Goal: Transaction & Acquisition: Download file/media

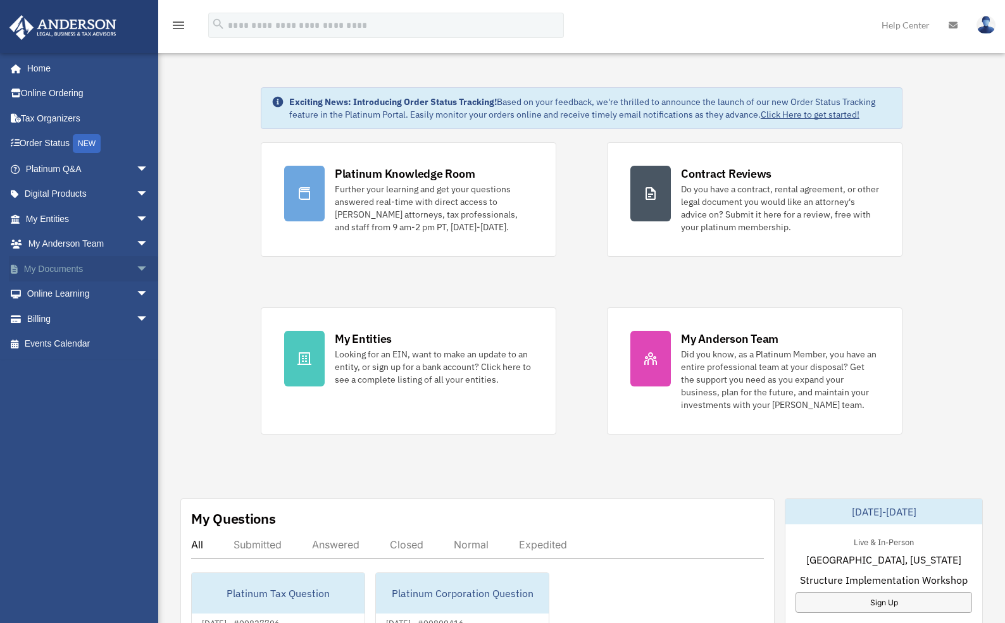
click at [136, 269] on span "arrow_drop_down" at bounding box center [148, 269] width 25 height 26
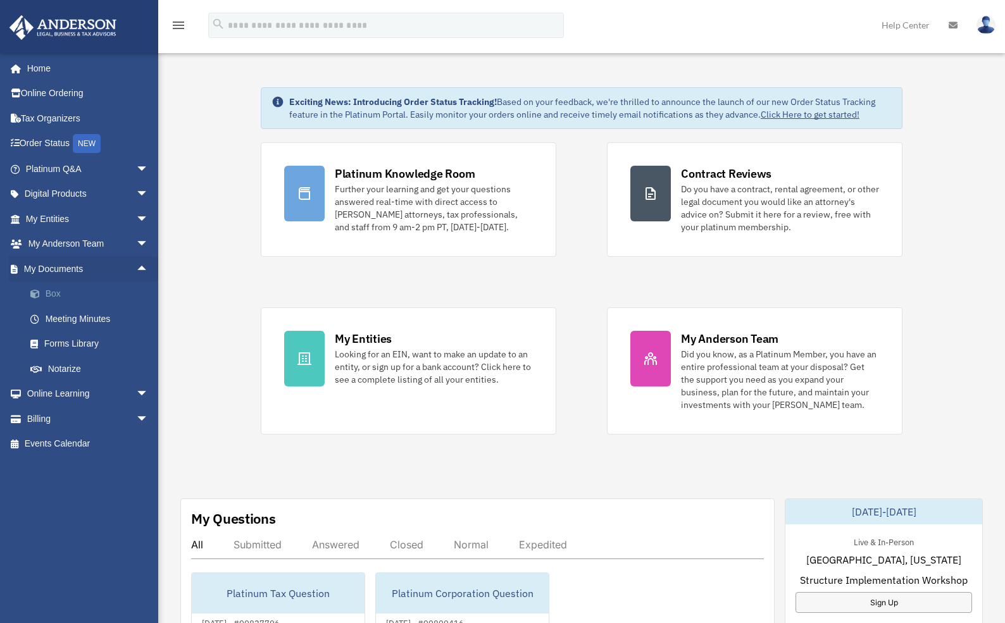
click at [53, 290] on link "Box" at bounding box center [93, 294] width 150 height 25
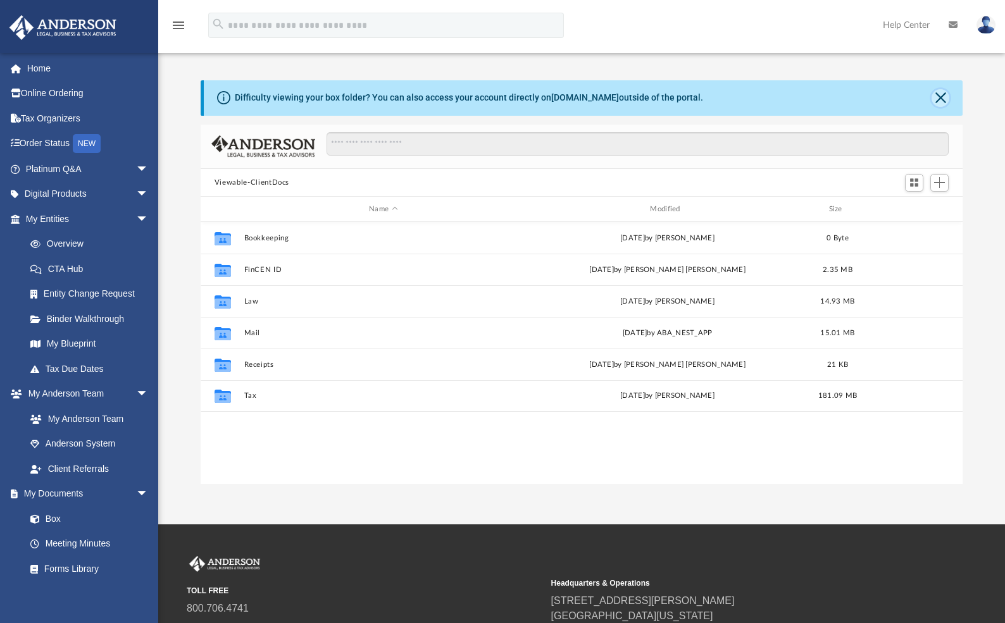
scroll to position [278, 752]
click at [946, 97] on button "Close" at bounding box center [940, 98] width 18 height 18
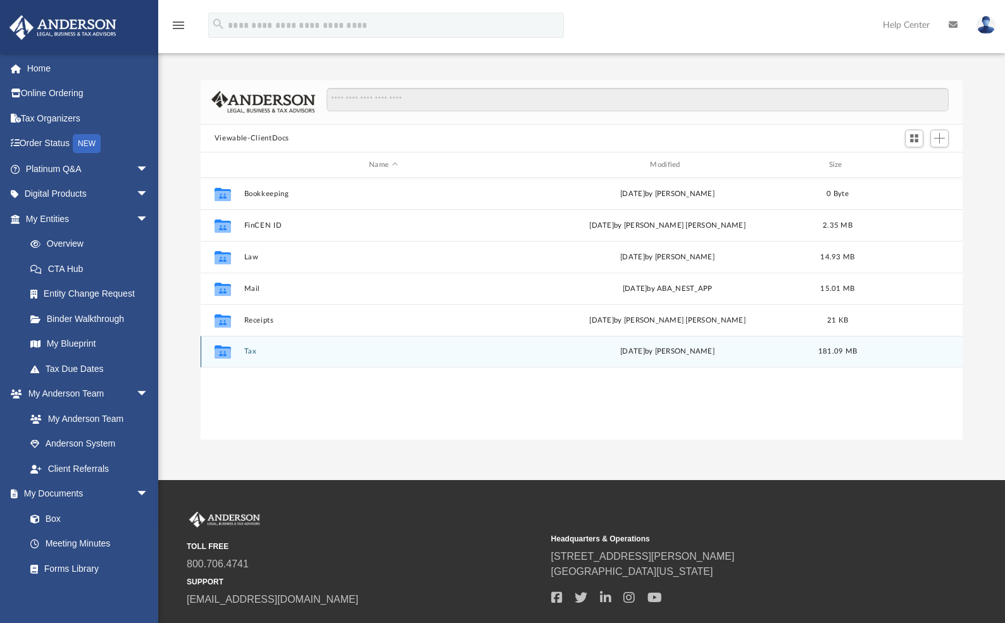
click at [252, 352] on button "Tax" at bounding box center [383, 351] width 278 height 8
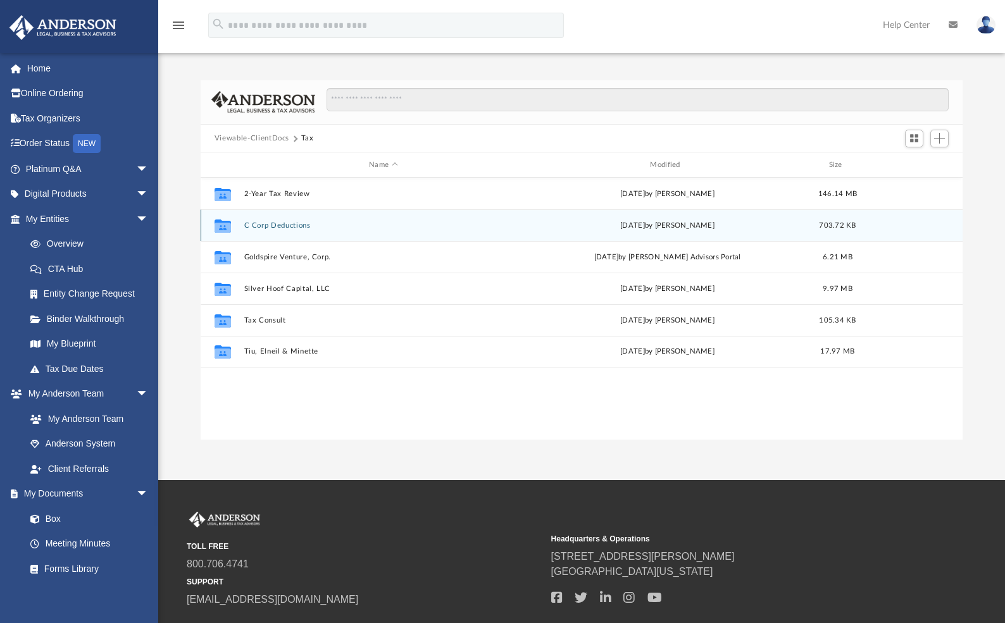
click at [276, 228] on button "C Corp Deductions" at bounding box center [383, 225] width 278 height 8
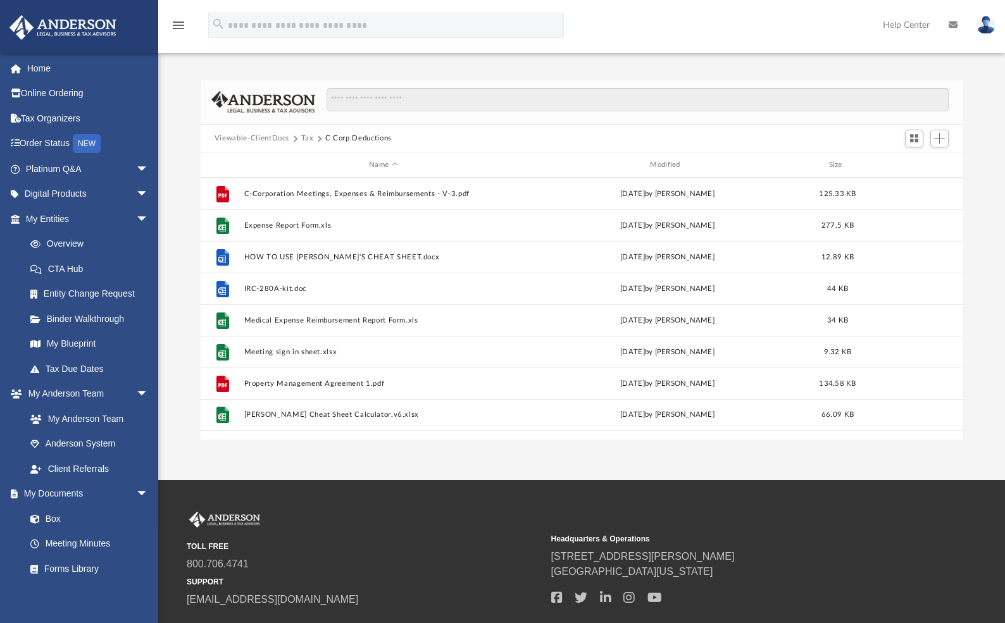
click at [302, 139] on button "Tax" at bounding box center [307, 138] width 13 height 11
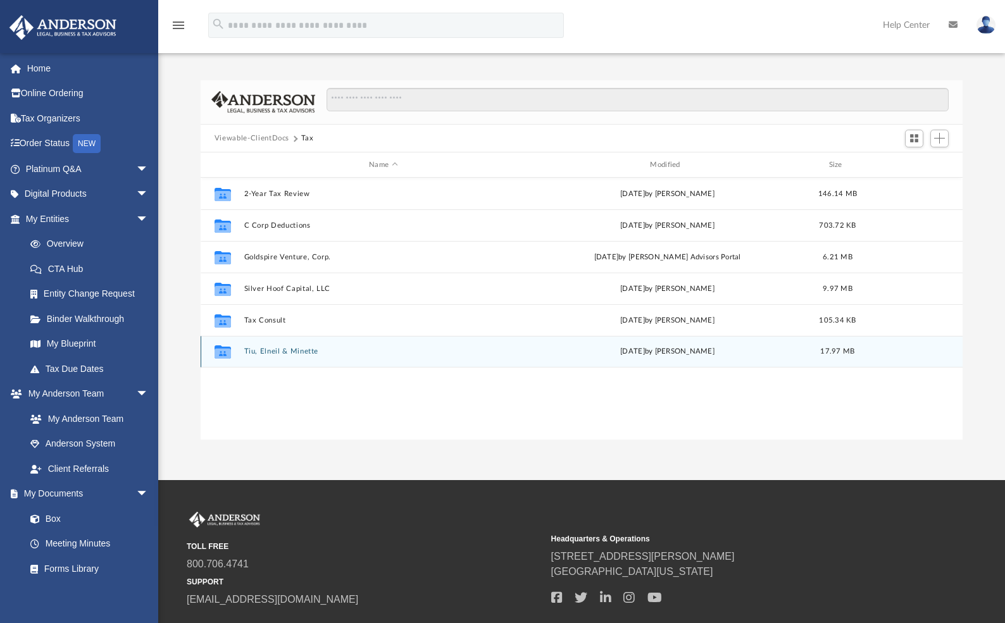
click at [291, 350] on button "Tiu, Elneil & Minette" at bounding box center [383, 351] width 278 height 8
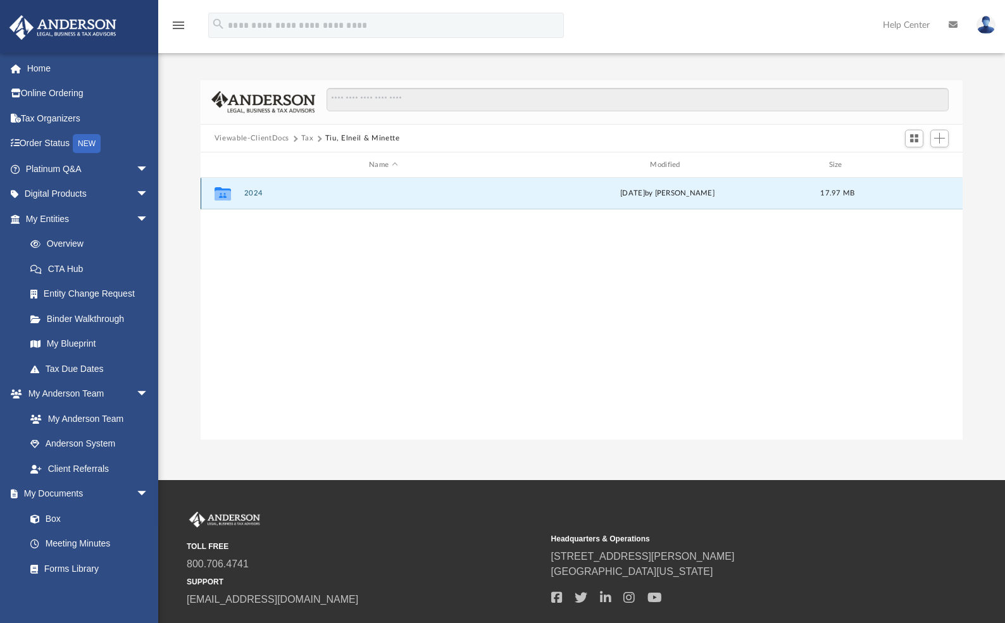
click at [257, 195] on button "2024" at bounding box center [383, 193] width 278 height 8
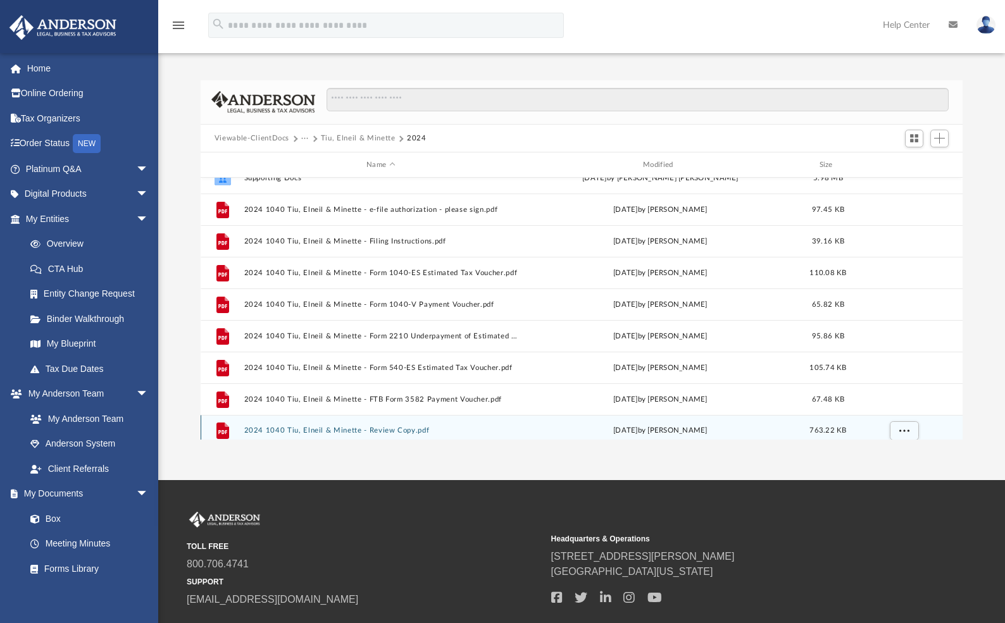
scroll to position [54, 0]
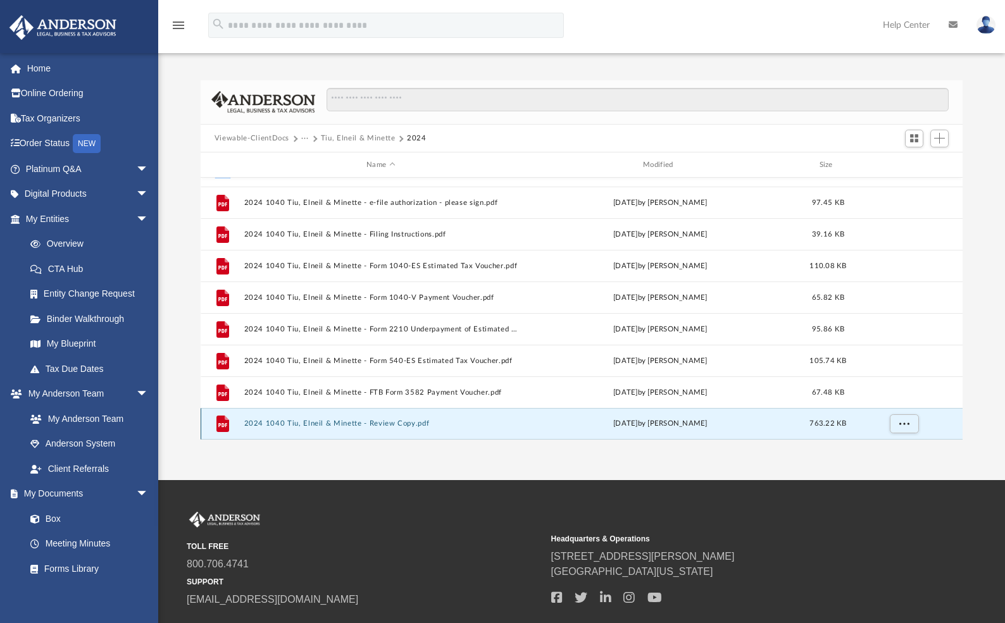
click at [349, 423] on button "2024 1040 Tiu, Elneil & Minette - Review Copy.pdf" at bounding box center [381, 423] width 274 height 8
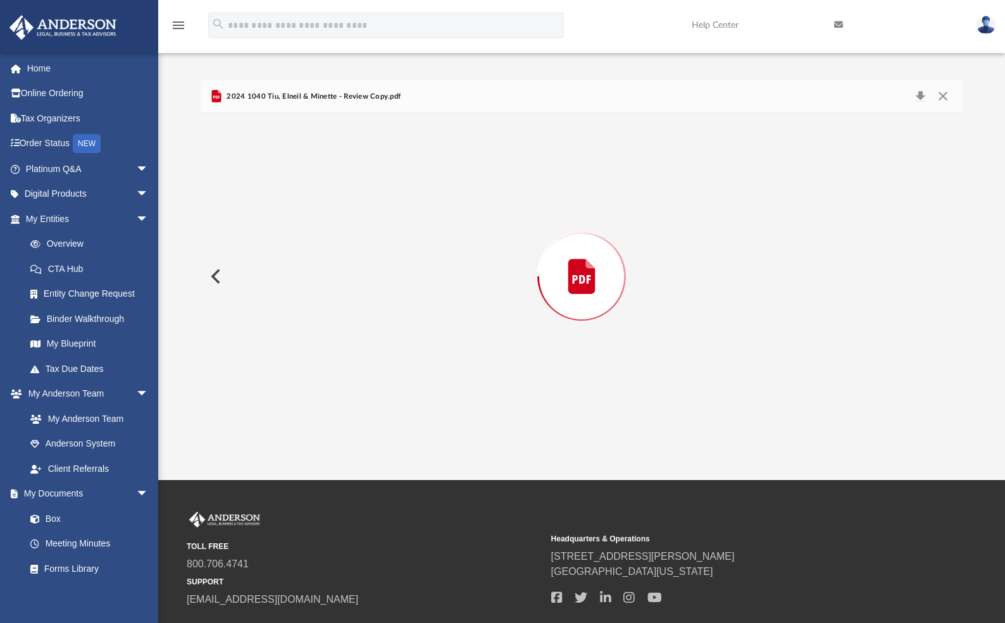
scroll to position [13665, 0]
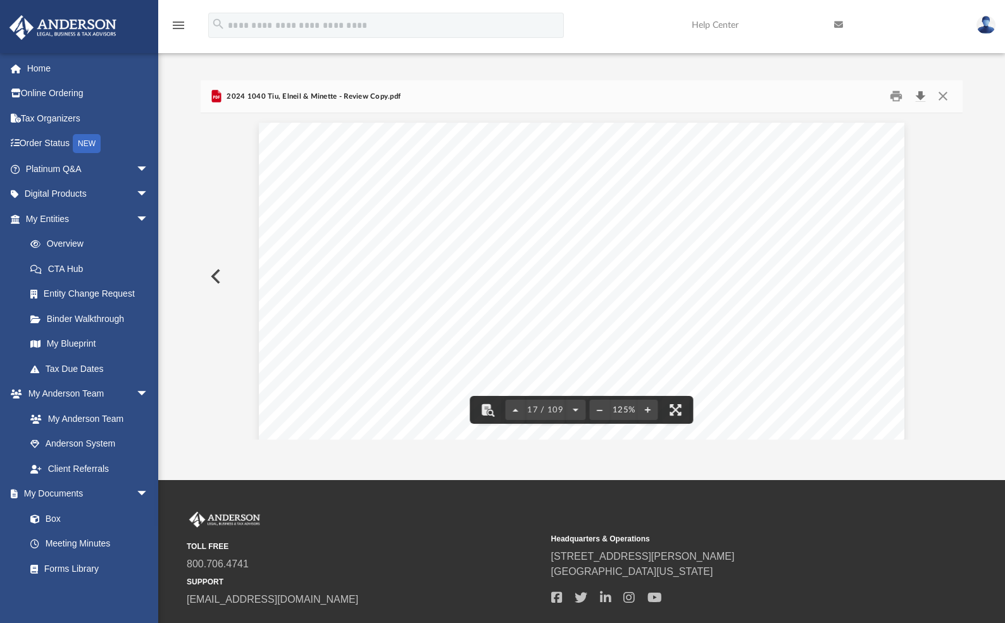
click at [922, 94] on button "Download" at bounding box center [919, 97] width 23 height 20
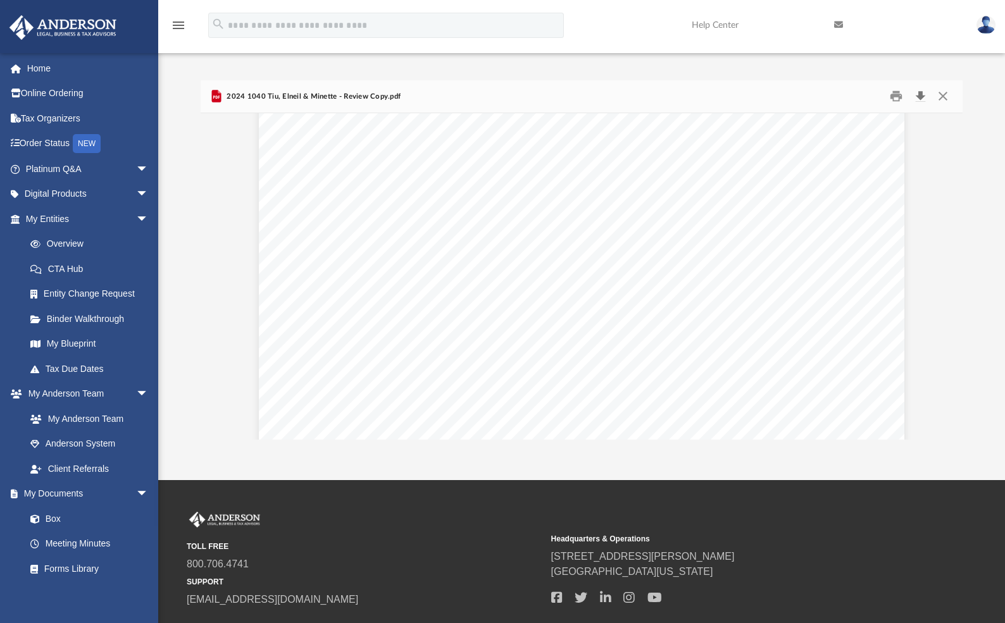
scroll to position [13745, 0]
